Goal: Navigation & Orientation: Find specific page/section

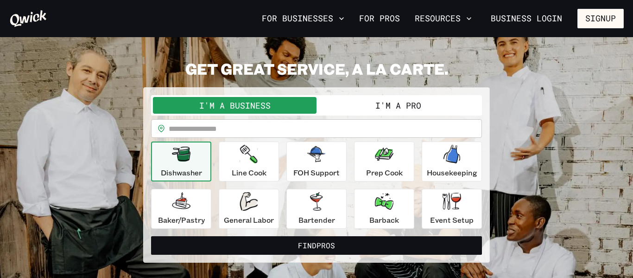
scroll to position [23, 0]
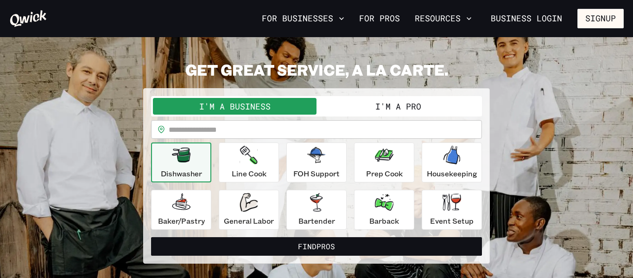
click at [361, 103] on button "I'm a Pro" at bounding box center [399, 106] width 164 height 17
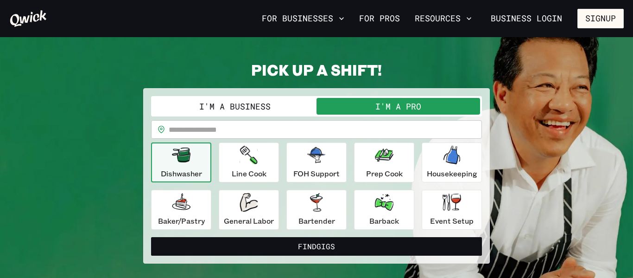
click at [269, 106] on button "I'm a Business" at bounding box center [235, 106] width 164 height 17
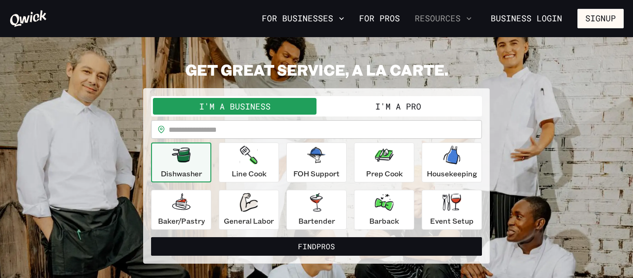
click at [458, 15] on button "Resources" at bounding box center [443, 19] width 64 height 16
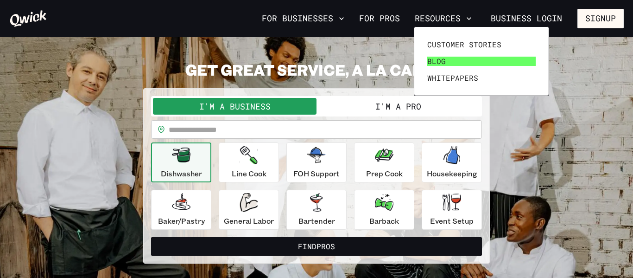
click at [459, 60] on link "Blog" at bounding box center [482, 61] width 116 height 17
